Goal: Transaction & Acquisition: Purchase product/service

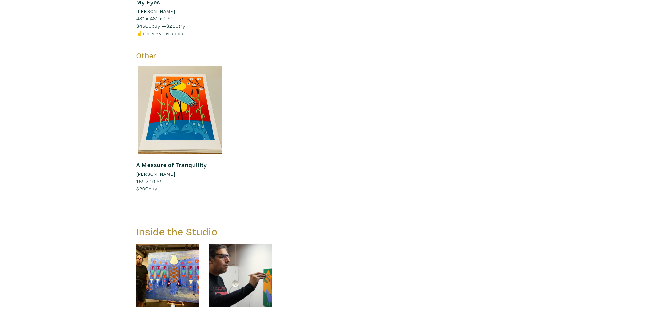
scroll to position [1164, 0]
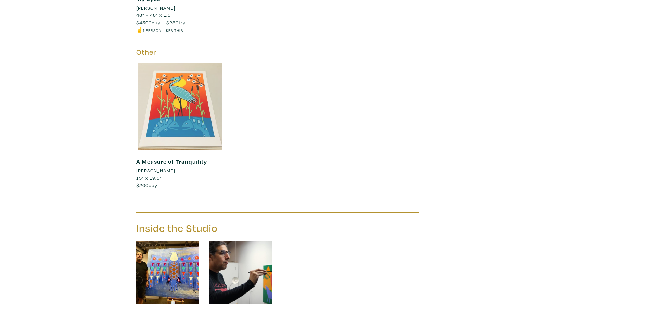
click at [194, 113] on div at bounding box center [179, 106] width 87 height 87
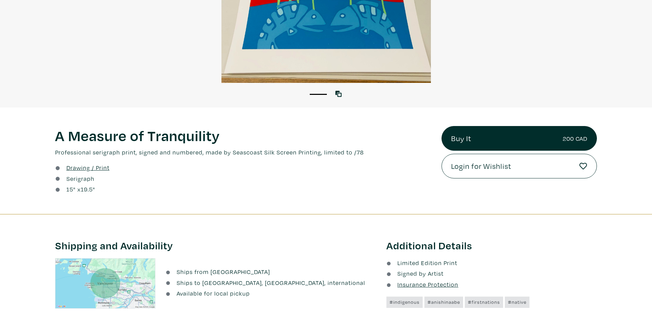
scroll to position [240, 0]
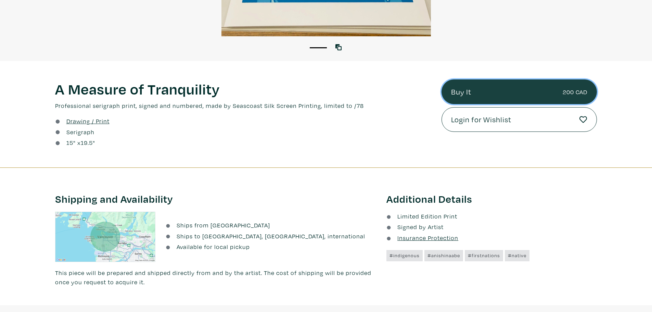
click at [492, 98] on link "Buy It 200 CAD" at bounding box center [519, 91] width 155 height 25
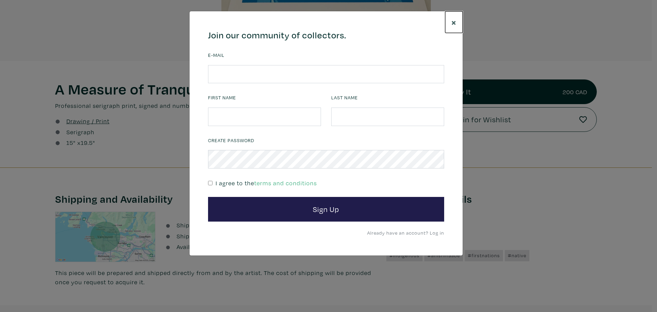
click at [452, 25] on span "×" at bounding box center [454, 22] width 5 height 12
